Goal: Task Accomplishment & Management: Manage account settings

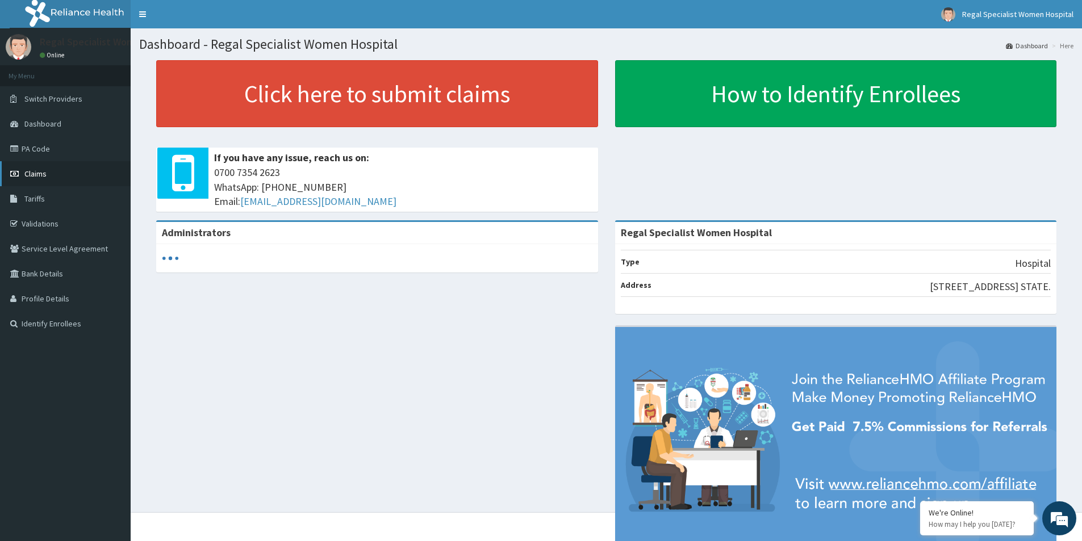
click at [45, 168] on link "Claims" at bounding box center [65, 173] width 131 height 25
click at [59, 229] on link "Validations" at bounding box center [65, 223] width 131 height 25
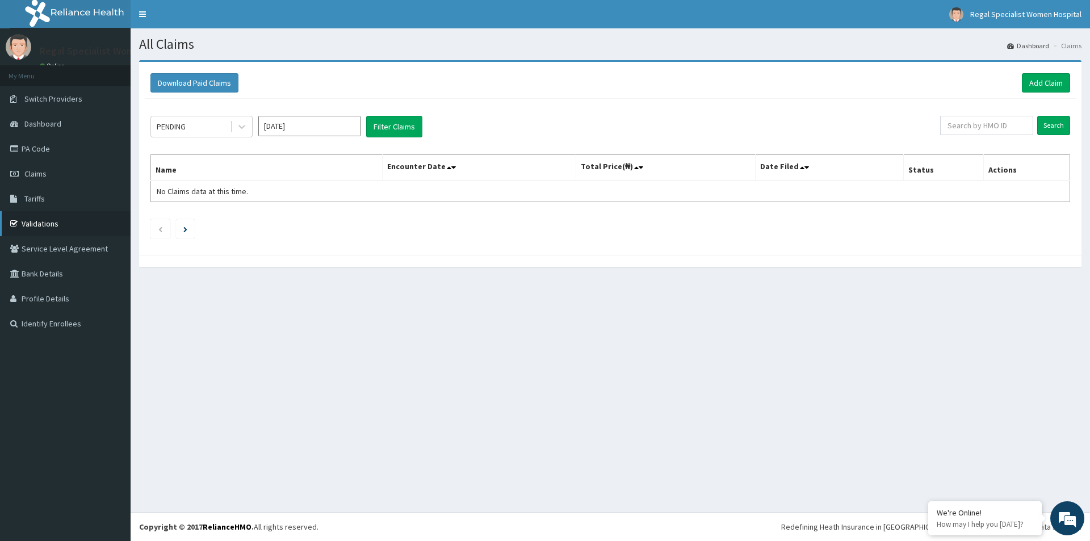
click at [41, 228] on link "Validations" at bounding box center [65, 223] width 131 height 25
